Goal: Navigation & Orientation: Find specific page/section

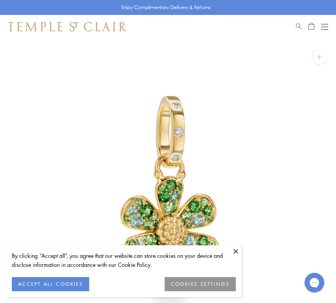
click at [189, 287] on button "COOKIES SETTINGS" at bounding box center [200, 284] width 71 height 14
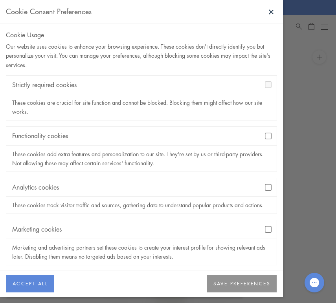
click at [269, 184] on div "Analytics cookies" at bounding box center [141, 187] width 270 height 18
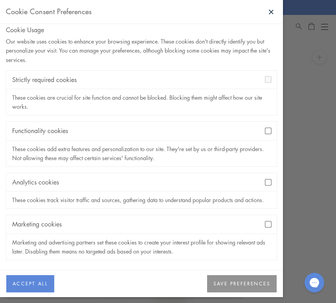
click at [241, 281] on button "SAVE PREFERENCES" at bounding box center [242, 284] width 70 height 17
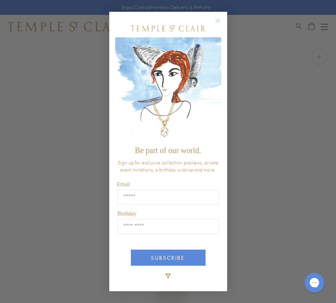
click at [219, 18] on circle "Close dialog" at bounding box center [217, 20] width 9 height 9
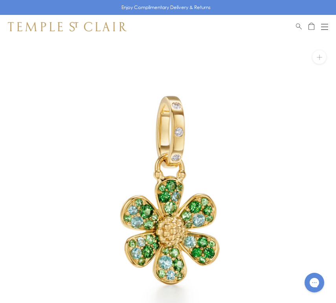
click at [325, 27] on button "Open navigation" at bounding box center [324, 26] width 7 height 9
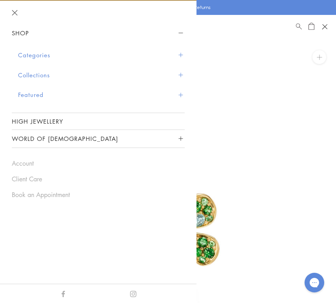
click at [75, 53] on button "Categories" at bounding box center [101, 55] width 167 height 20
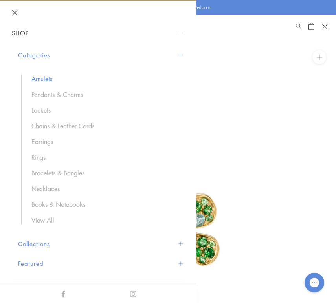
click at [47, 81] on link "Amulets" at bounding box center [103, 79] width 145 height 9
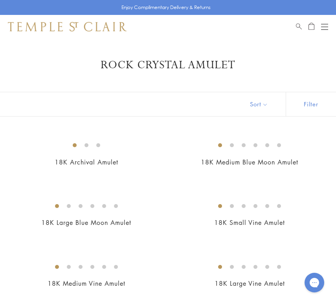
click at [327, 26] on button "Open navigation" at bounding box center [324, 26] width 7 height 9
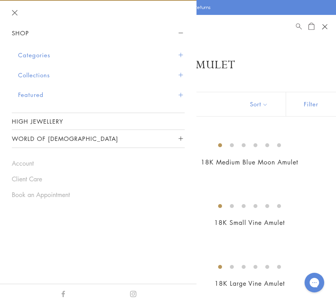
click at [105, 53] on button "Categories" at bounding box center [101, 55] width 167 height 20
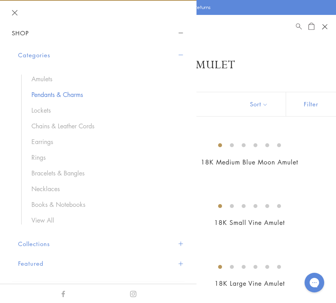
click at [47, 92] on link "Pendants & Charms" at bounding box center [103, 94] width 145 height 9
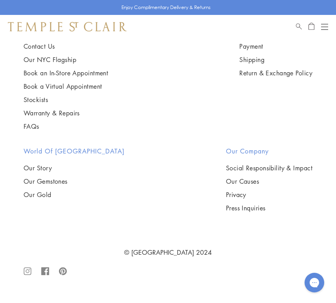
scroll to position [5509, 0]
